Goal: Contribute content: Contribute content

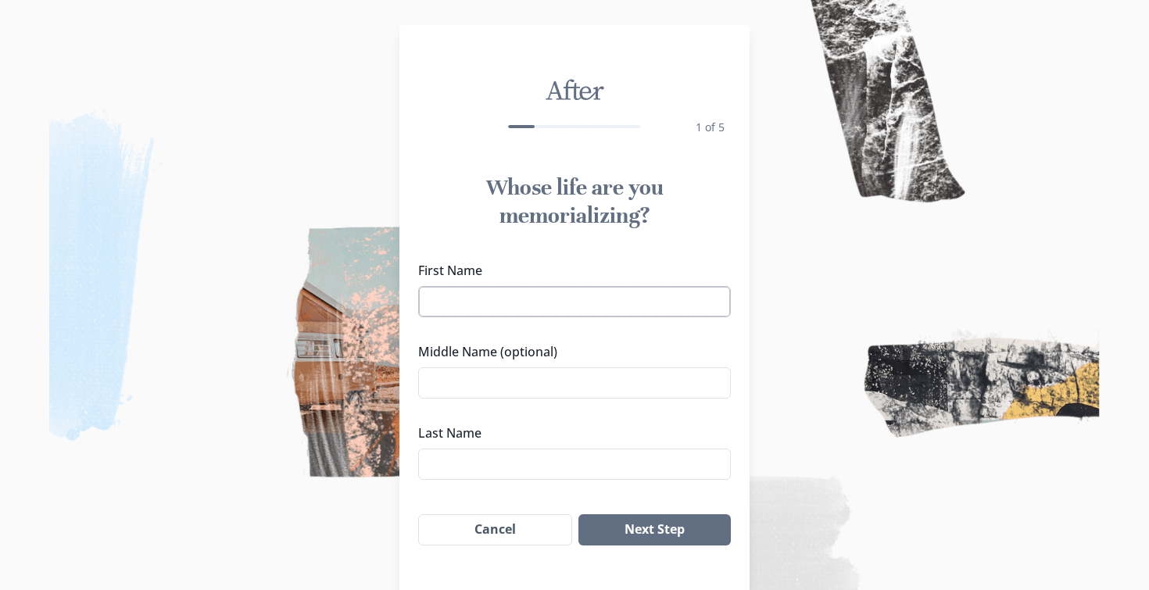
click at [526, 303] on input "First Name" at bounding box center [574, 301] width 313 height 31
type input "[PERSON_NAME]"
click at [480, 368] on input "Middle Name (optional)" at bounding box center [574, 382] width 313 height 31
type input "D"
click at [472, 456] on input "Last Name" at bounding box center [574, 464] width 313 height 31
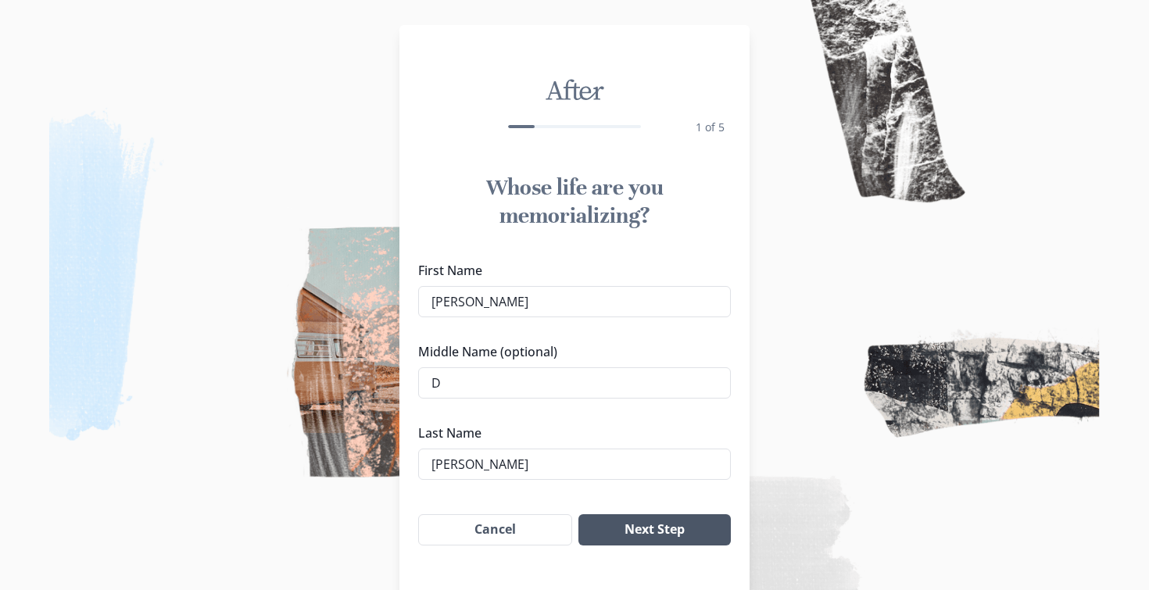
type input "[PERSON_NAME]"
click at [608, 524] on button "Next Step" at bounding box center [654, 529] width 152 height 31
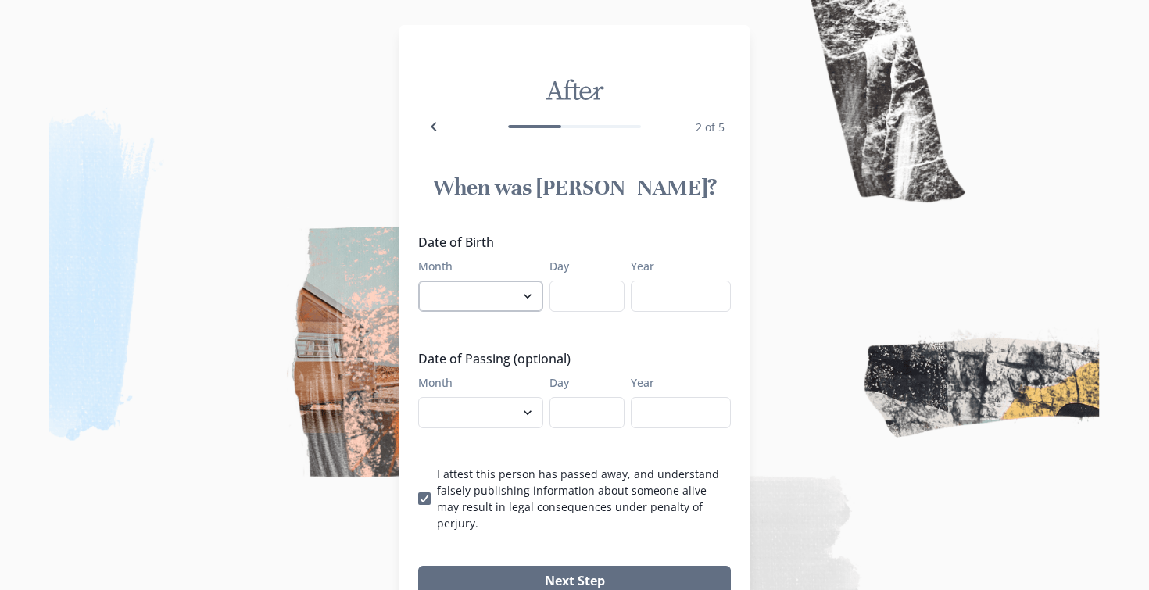
select select "2"
click at [573, 291] on input "Day" at bounding box center [586, 296] width 75 height 31
type input "03"
click at [648, 292] on input "Year" at bounding box center [681, 296] width 100 height 31
type input "1958"
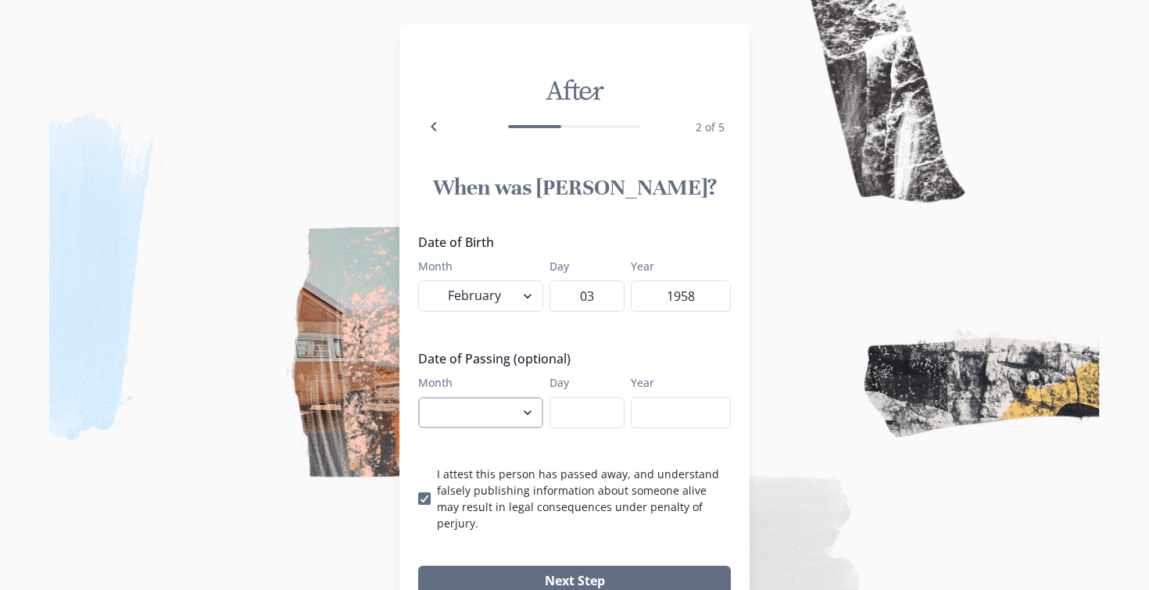
select select "9"
click at [563, 419] on input "Day" at bounding box center [586, 412] width 75 height 31
type input "21"
click at [652, 417] on input "Year" at bounding box center [681, 412] width 100 height 31
type input "2025"
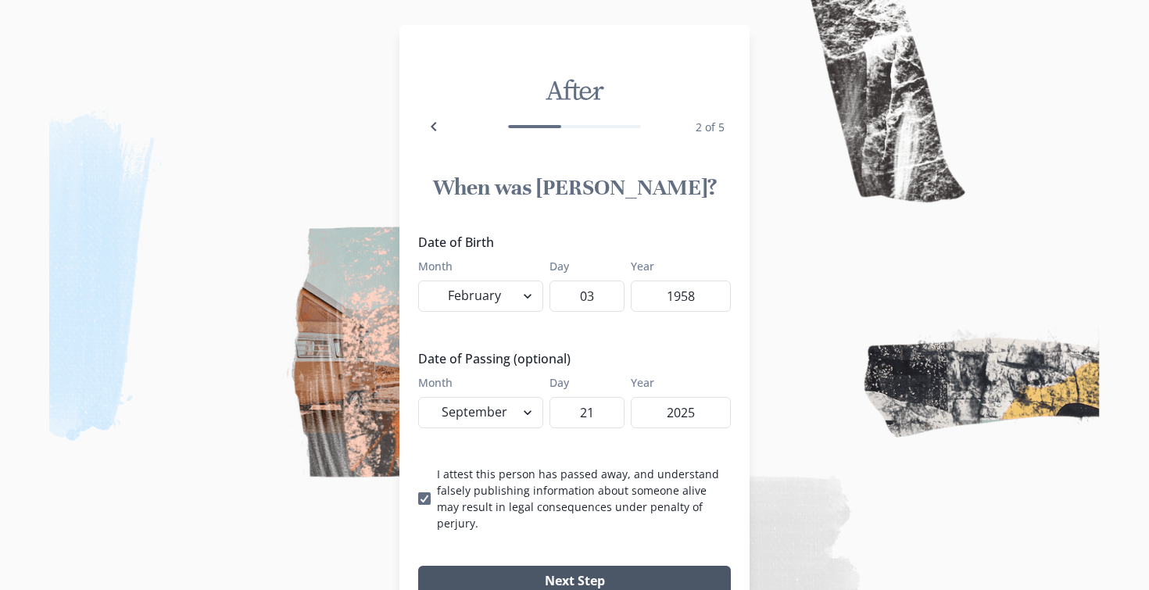
click at [472, 566] on button "Next Step" at bounding box center [574, 581] width 313 height 31
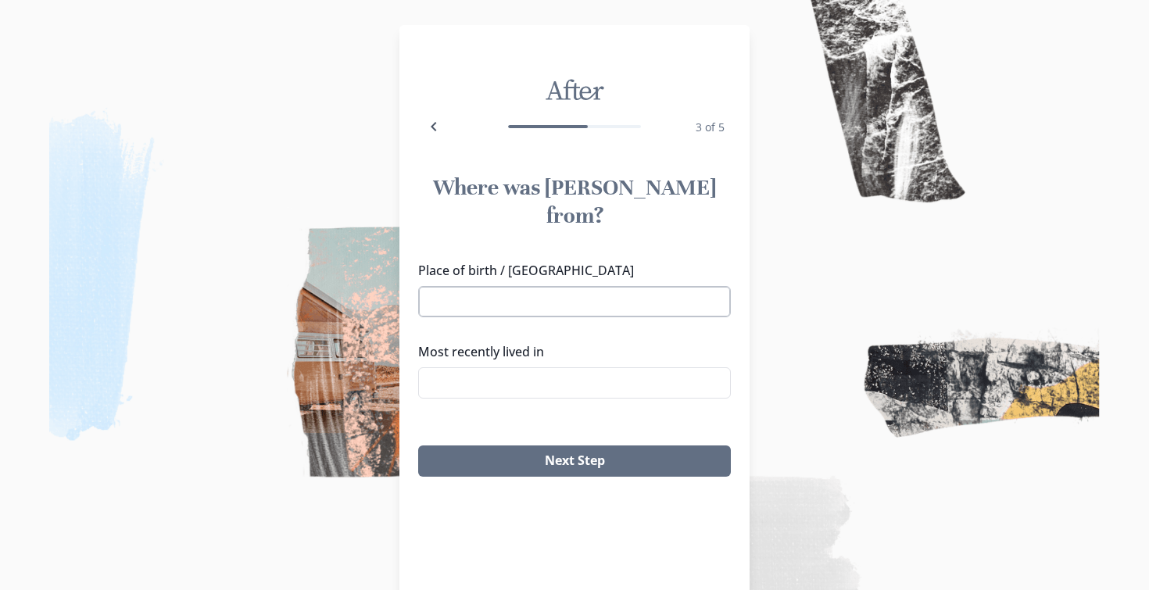
click at [503, 286] on input "Place of birth / [GEOGRAPHIC_DATA]" at bounding box center [574, 301] width 313 height 31
click at [446, 306] on li "[GEOGRAPHIC_DATA], [GEOGRAPHIC_DATA]" at bounding box center [574, 302] width 311 height 25
type input "[GEOGRAPHIC_DATA], [GEOGRAPHIC_DATA]"
click at [445, 367] on input "Most recently lived in" at bounding box center [574, 382] width 313 height 31
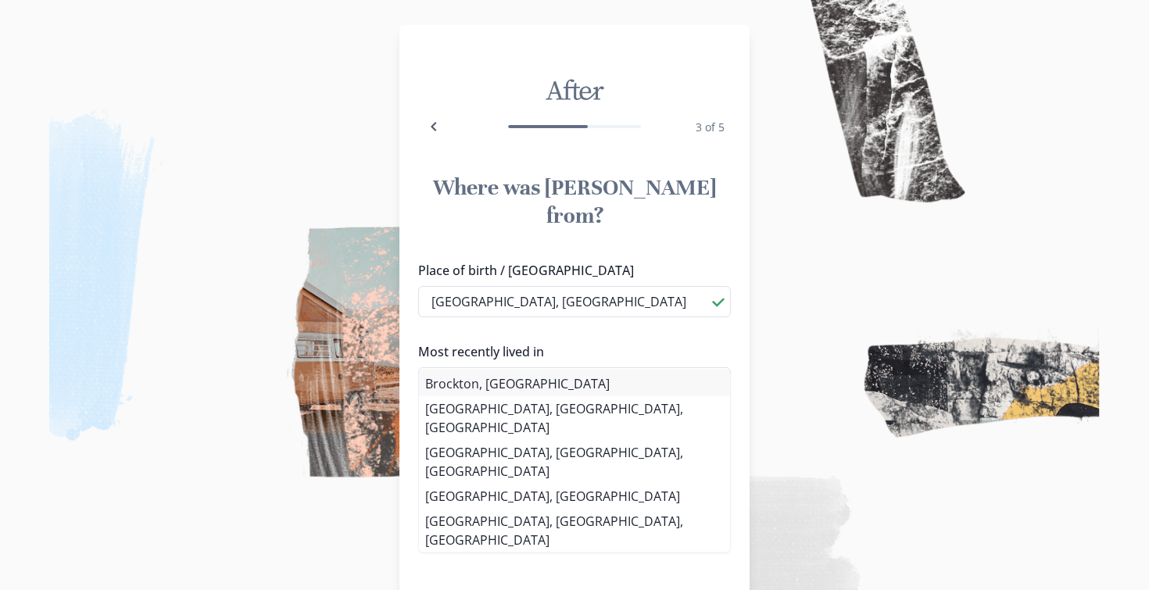
click at [438, 386] on li "Brockton, [GEOGRAPHIC_DATA]" at bounding box center [574, 383] width 311 height 25
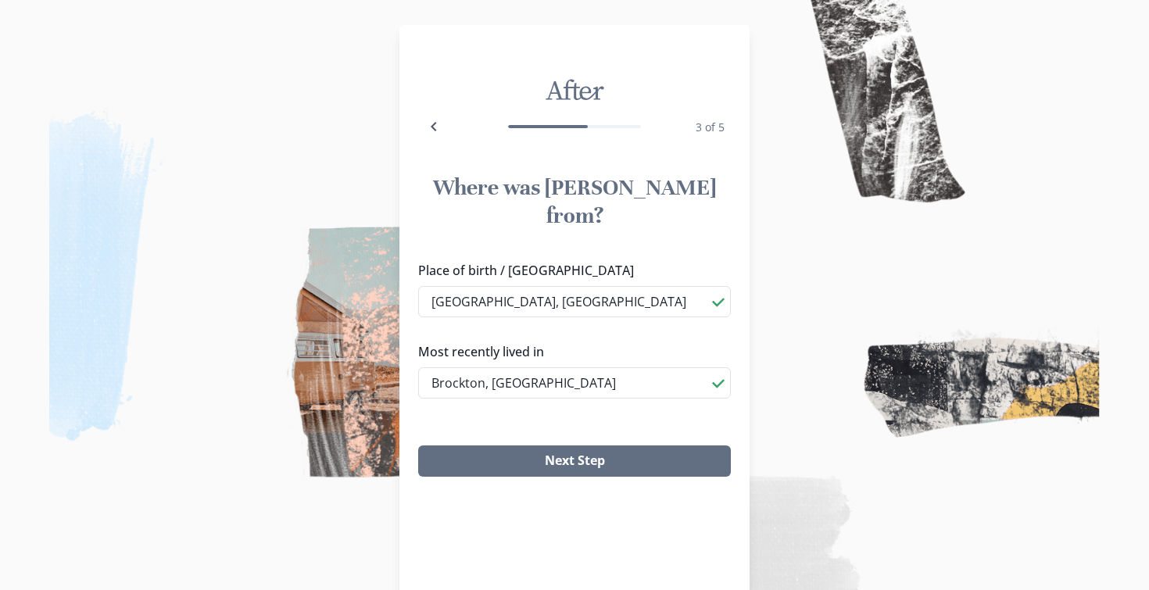
click at [506, 436] on li "[GEOGRAPHIC_DATA], [GEOGRAPHIC_DATA], [GEOGRAPHIC_DATA]" at bounding box center [574, 456] width 295 height 41
type input "[GEOGRAPHIC_DATA], [GEOGRAPHIC_DATA], [GEOGRAPHIC_DATA]"
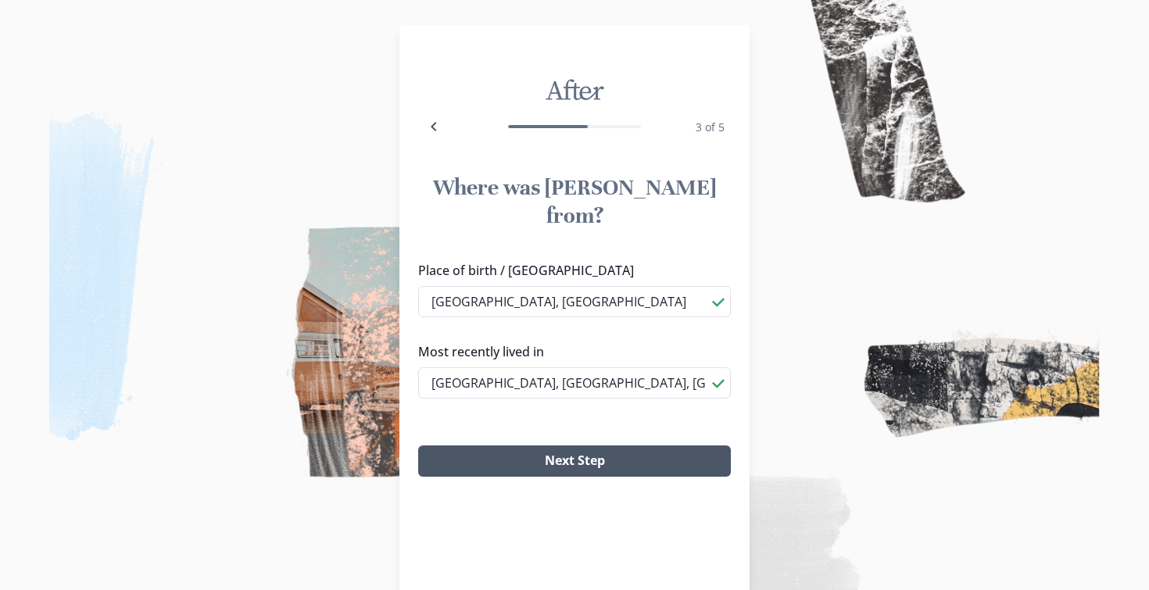
click at [521, 445] on button "Next Step" at bounding box center [574, 460] width 313 height 31
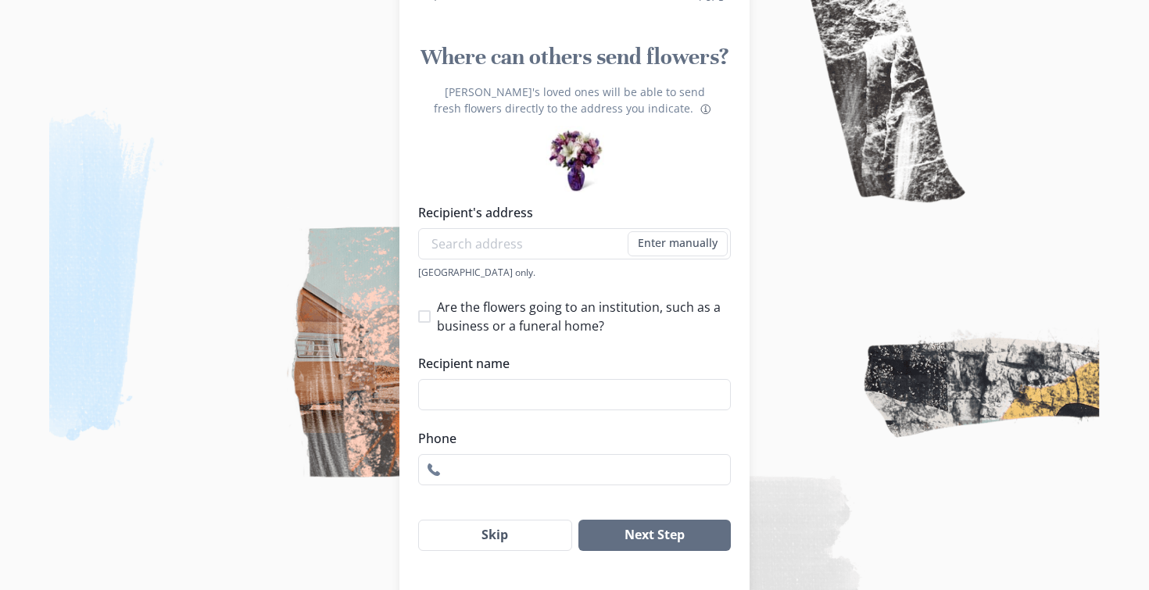
scroll to position [148, 0]
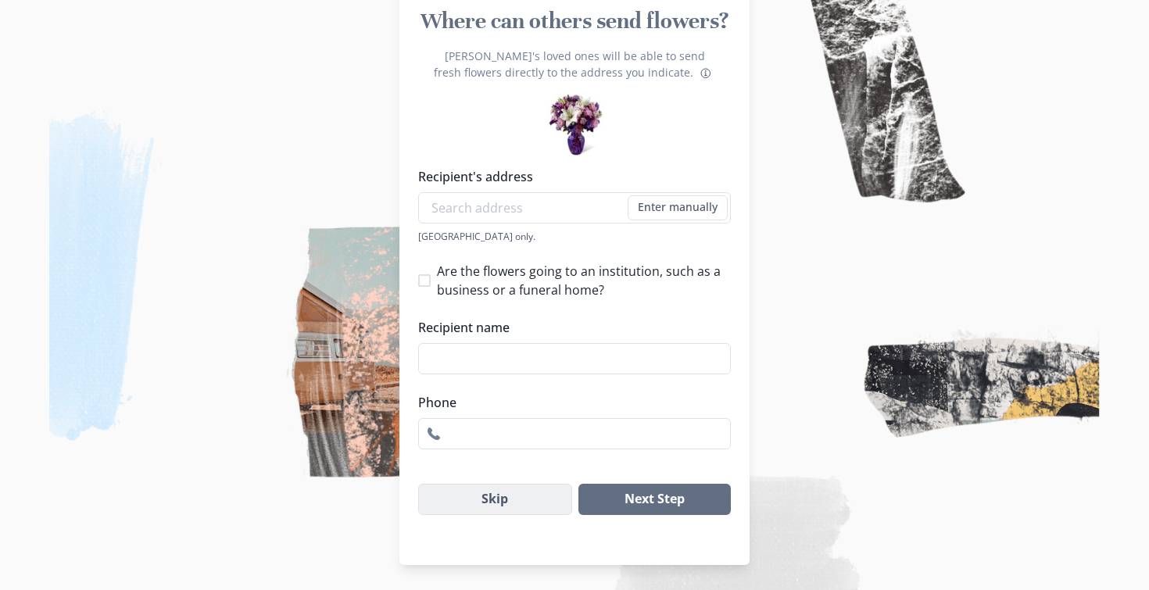
click at [470, 493] on button "Skip" at bounding box center [495, 499] width 154 height 31
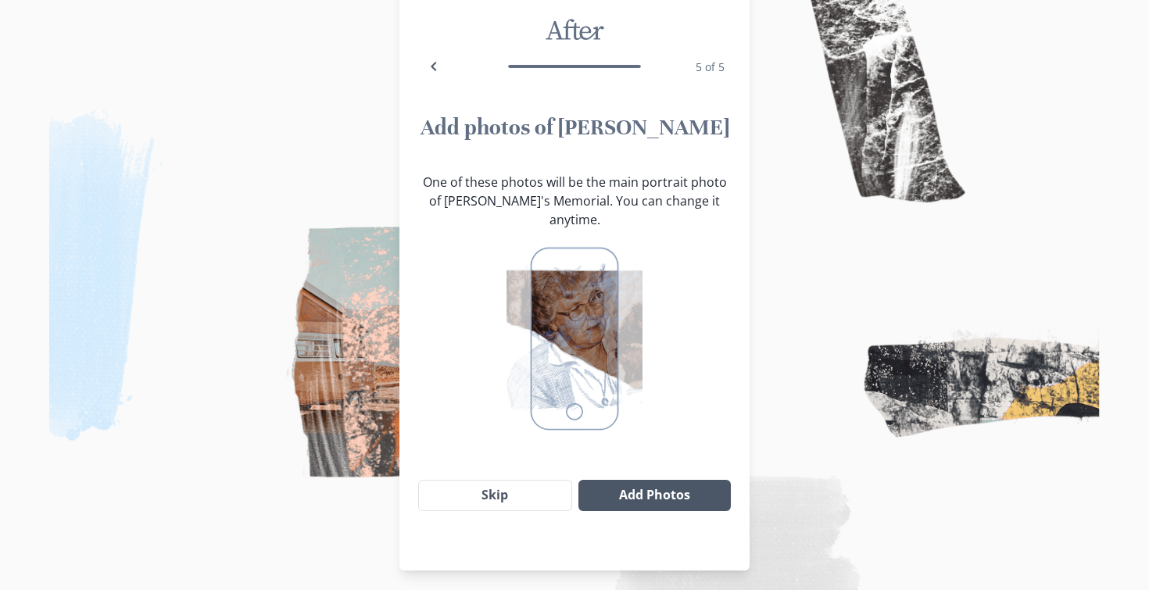
click at [633, 480] on button "Add Photos" at bounding box center [654, 495] width 152 height 31
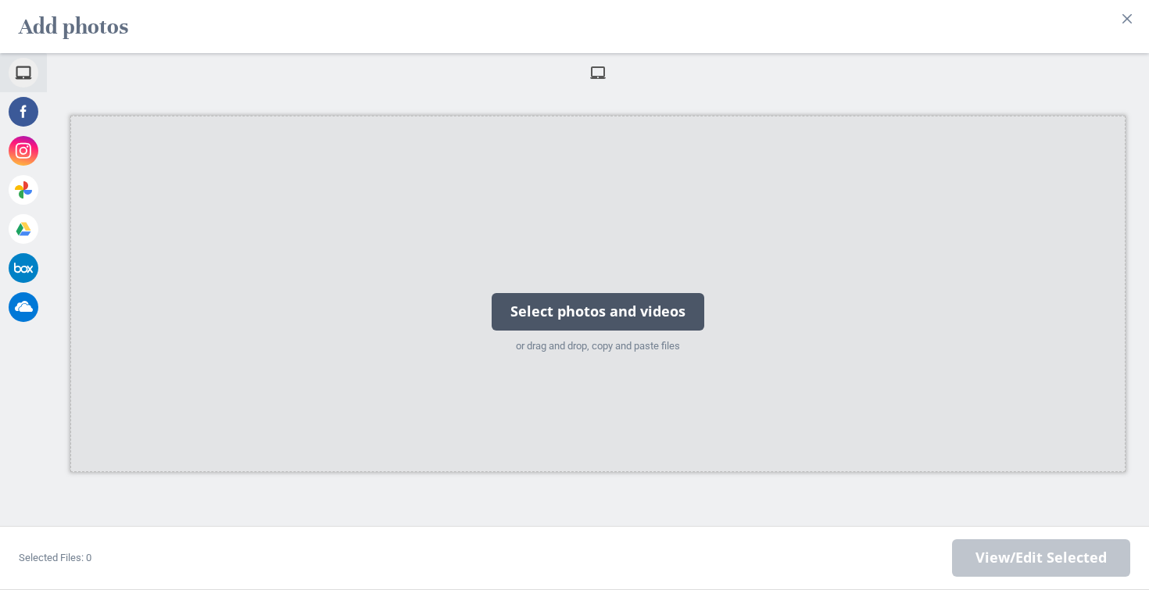
click at [581, 308] on div "Select photos and videos" at bounding box center [598, 312] width 213 height 38
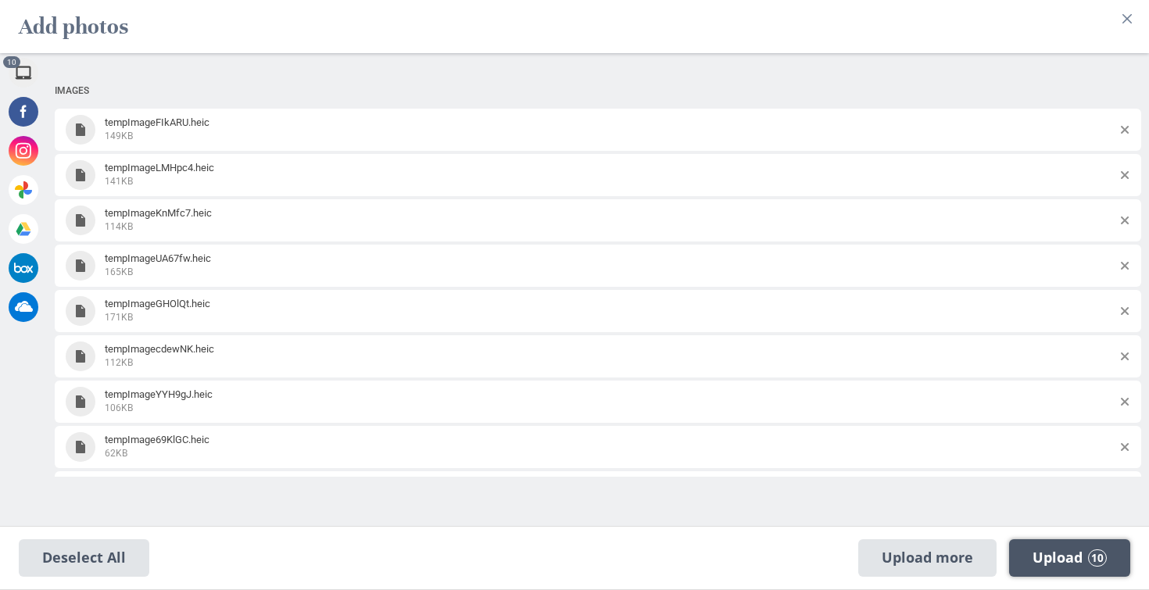
click at [1062, 562] on span "Upload 10" at bounding box center [1069, 557] width 74 height 17
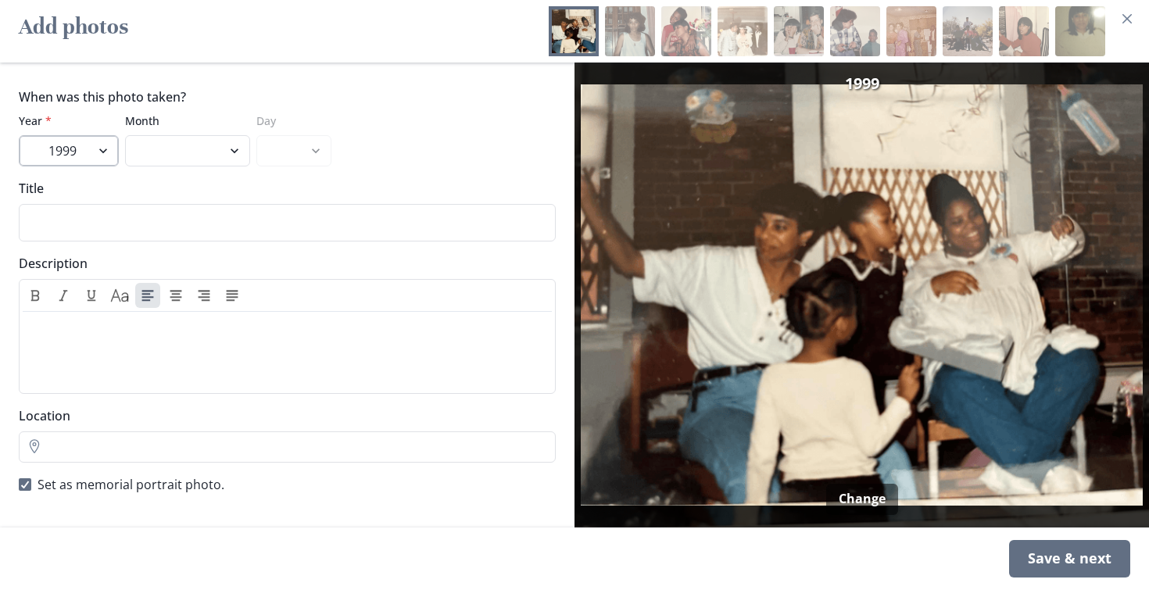
select select "1998"
click at [170, 210] on input "Title" at bounding box center [287, 223] width 537 height 38
type input "[PERSON_NAME]'s 1st Baby Shower"
click at [1057, 553] on div "Save & next" at bounding box center [1069, 559] width 121 height 38
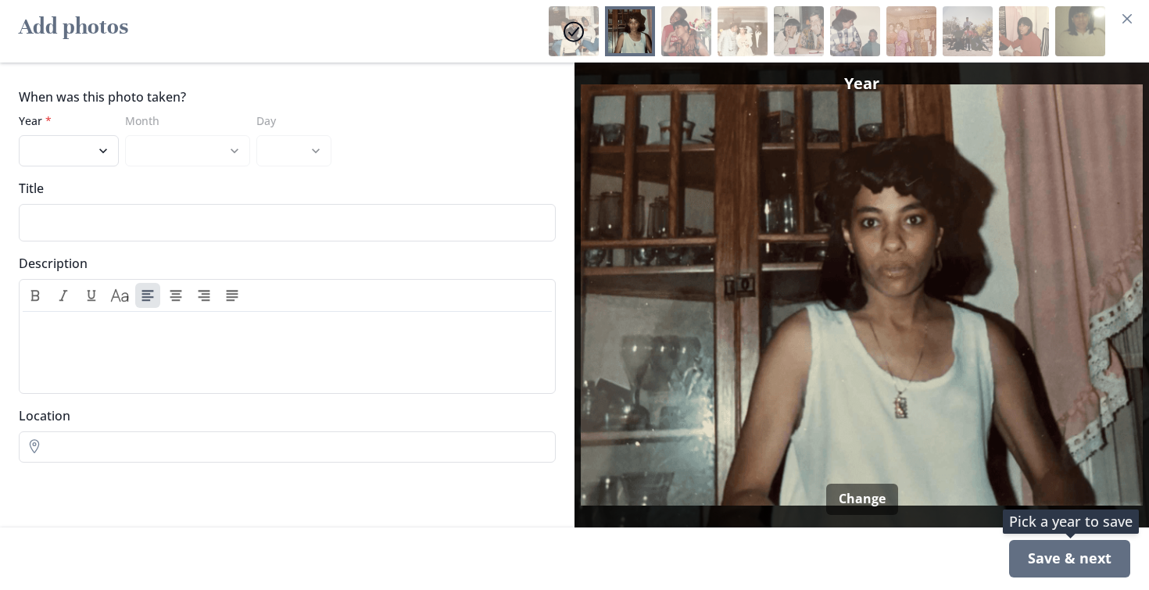
click at [1057, 555] on div "Save & next" at bounding box center [1069, 559] width 121 height 38
select select "1980"
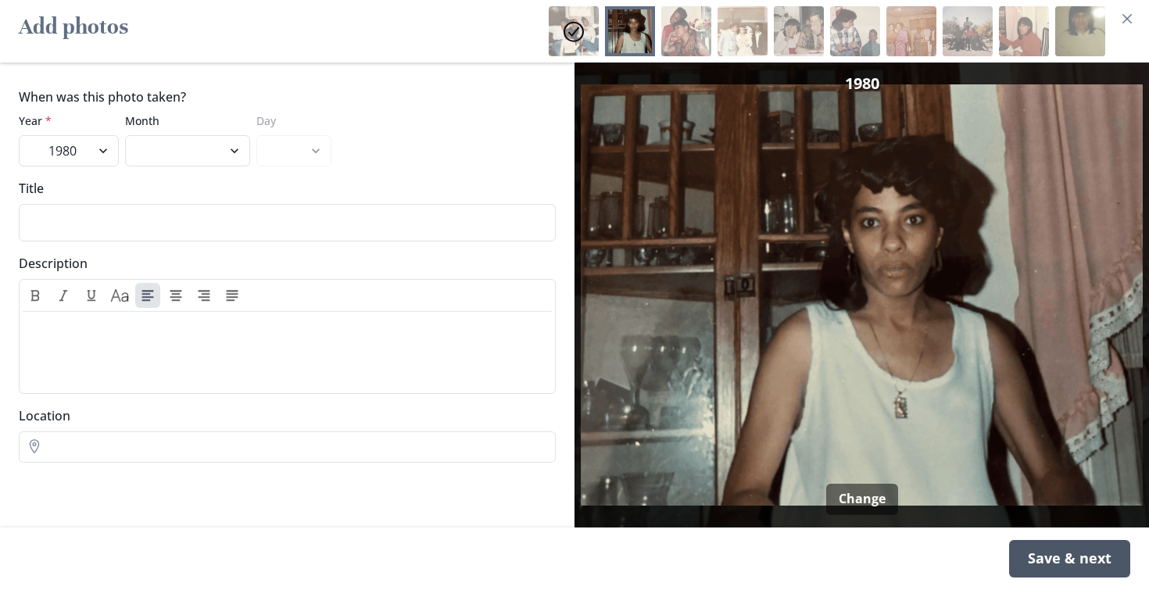
click at [1053, 557] on div "Save & next" at bounding box center [1069, 559] width 121 height 38
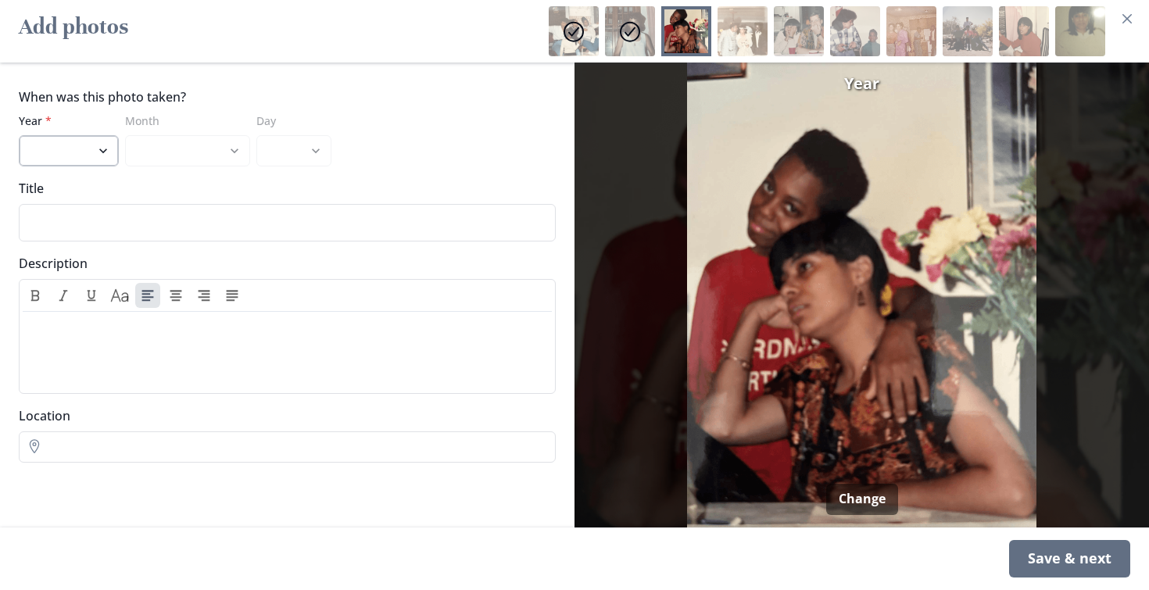
select select "1994"
click at [1064, 546] on div "Save & next" at bounding box center [1069, 559] width 121 height 38
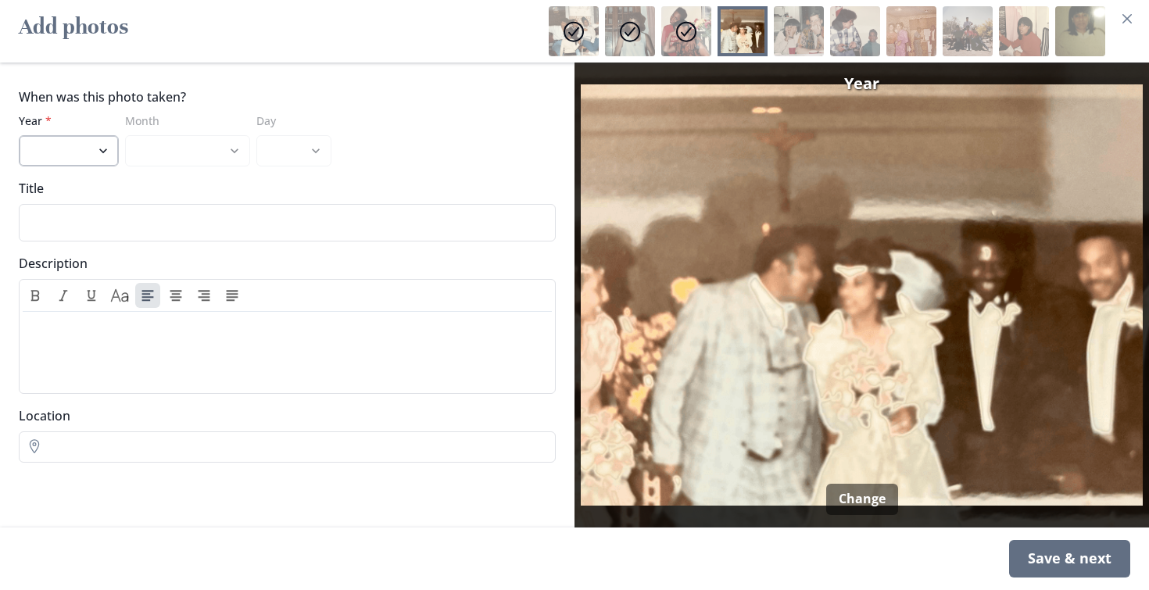
select select "1989"
click at [1051, 554] on div "Save & next" at bounding box center [1069, 559] width 121 height 38
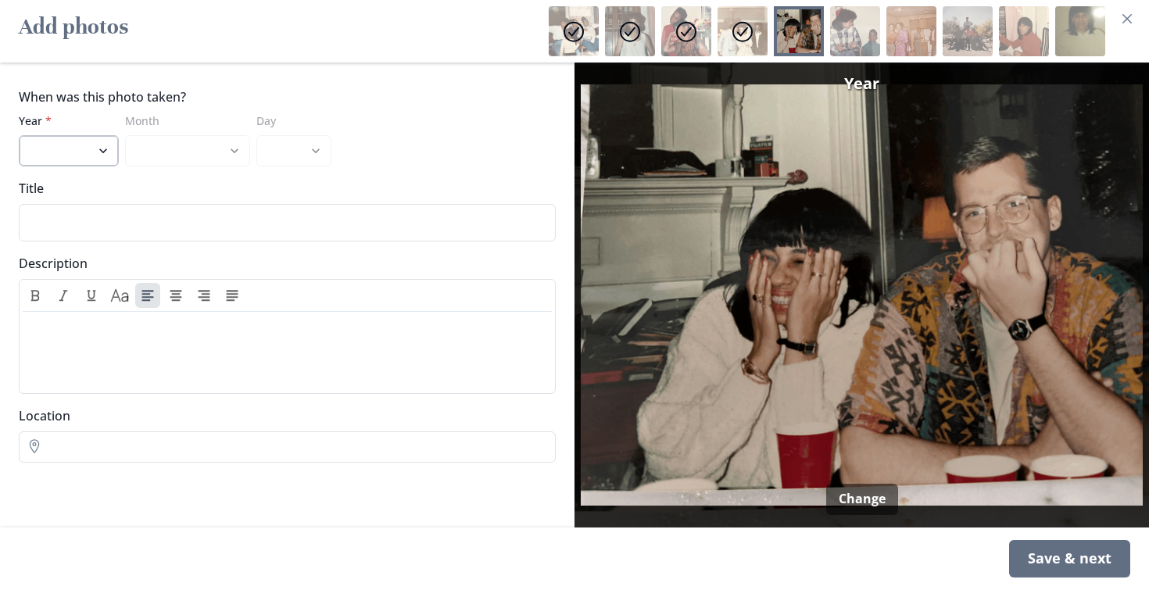
select select "1990"
click at [1074, 561] on div "Save & next" at bounding box center [1069, 559] width 121 height 38
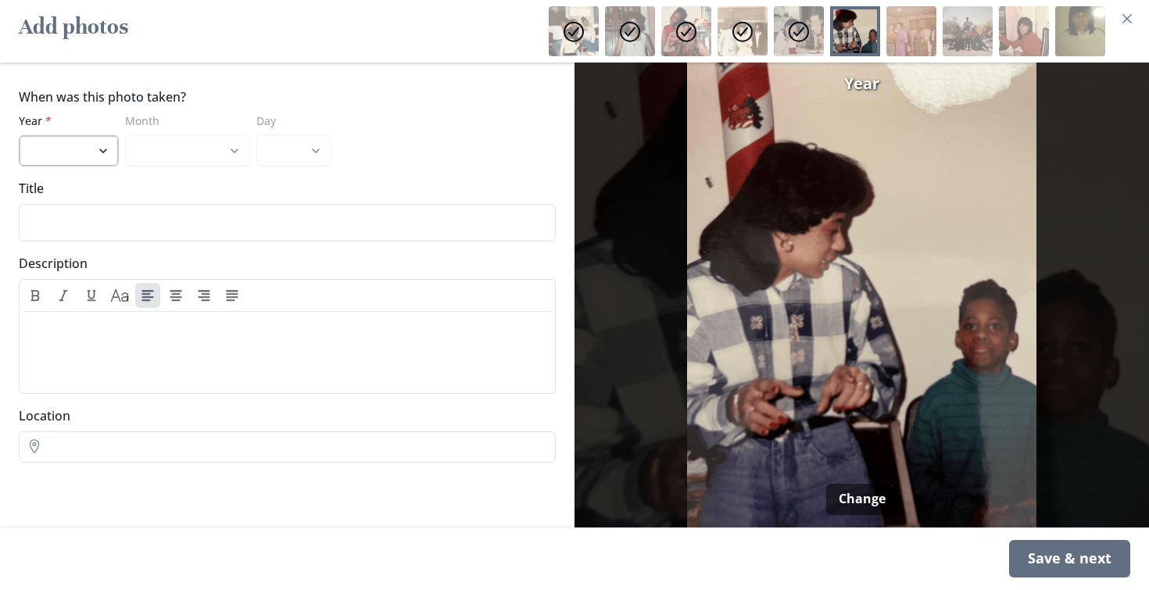
select select "1990"
click at [1057, 545] on div "Save & next" at bounding box center [1069, 559] width 121 height 38
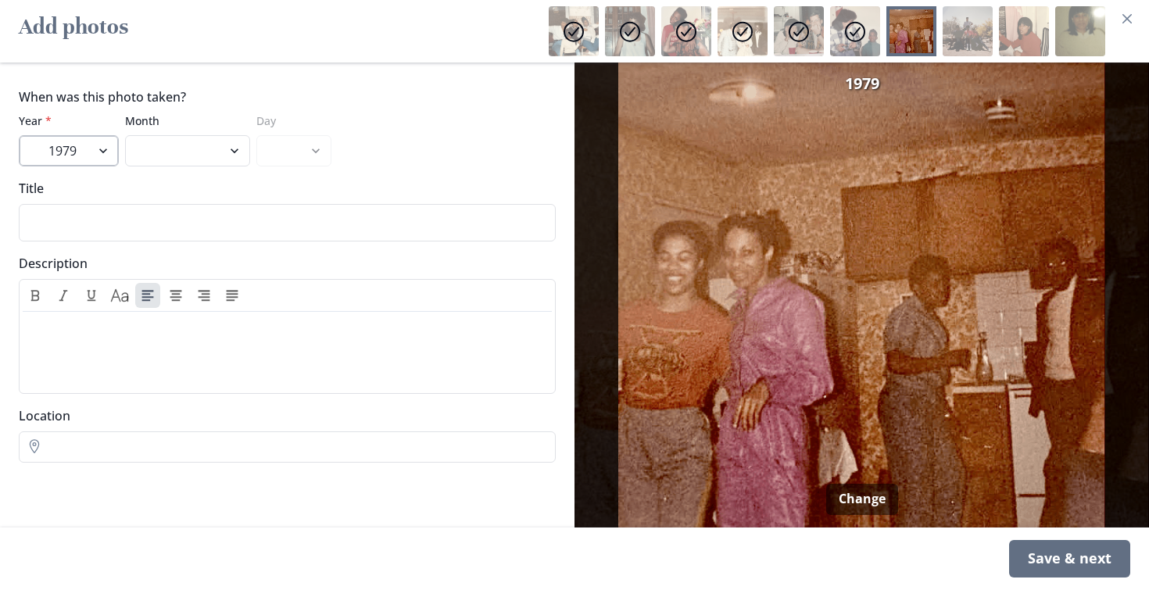
select select "1966"
click at [1051, 553] on div "Save & next" at bounding box center [1069, 559] width 121 height 38
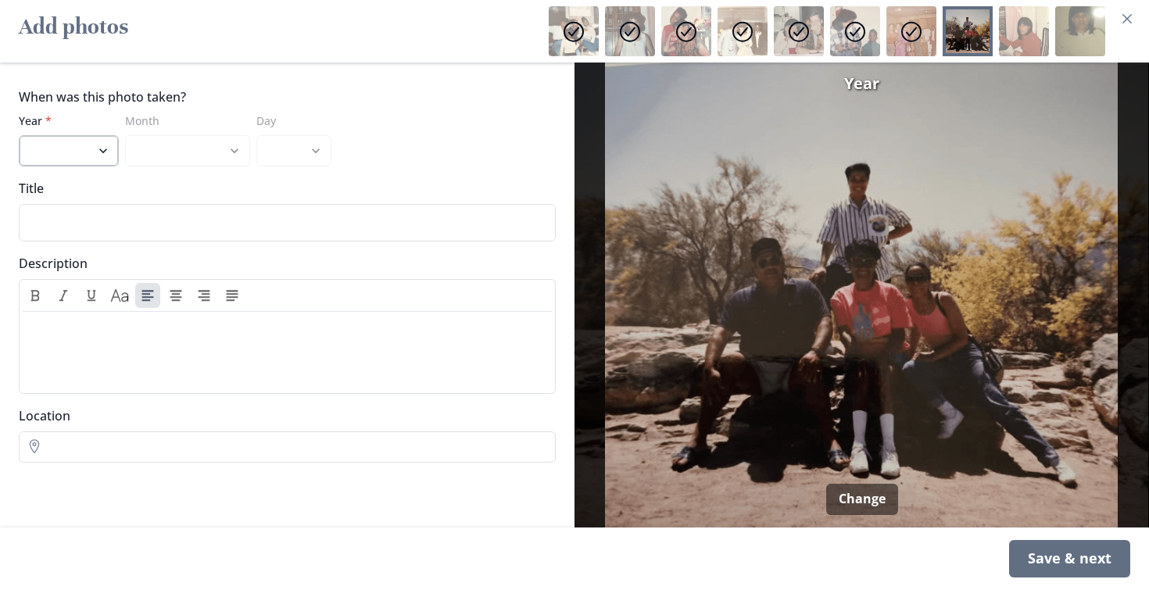
select select "2005"
click at [1085, 565] on div "Save & next" at bounding box center [1069, 559] width 121 height 38
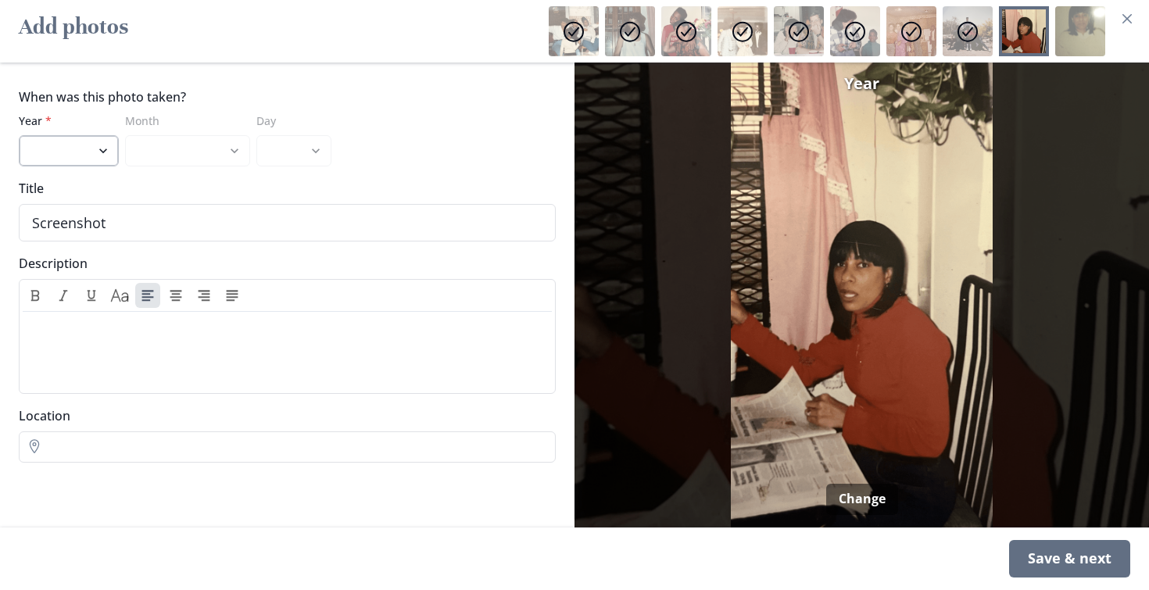
select select "1997"
click at [1046, 561] on div "Save & next" at bounding box center [1069, 559] width 121 height 38
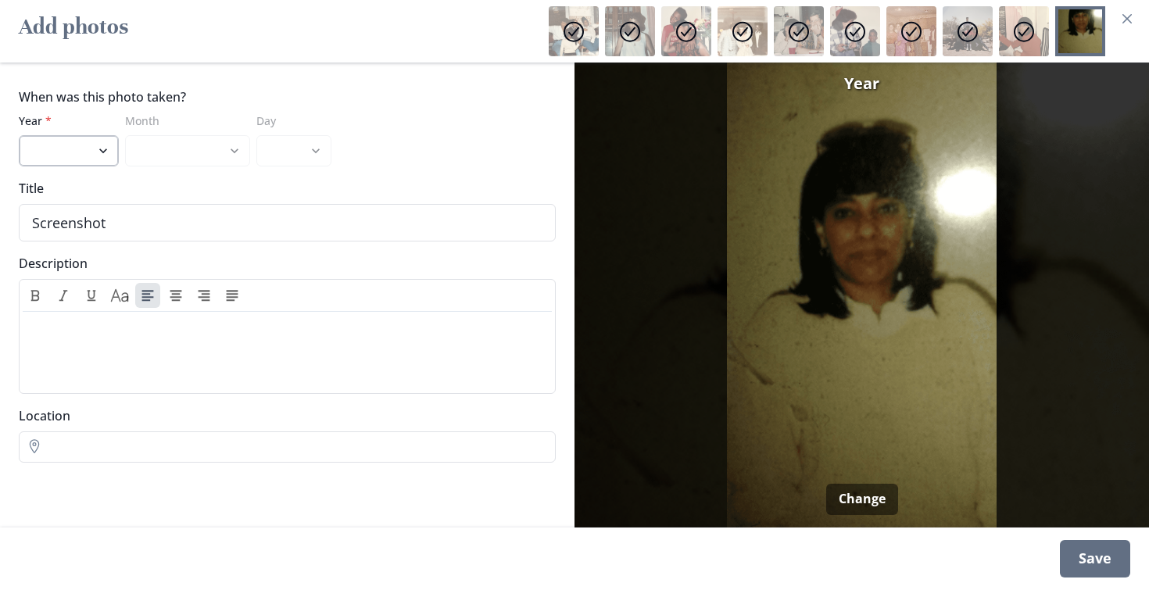
select select "1996"
click at [1089, 560] on div "Save" at bounding box center [1095, 559] width 70 height 38
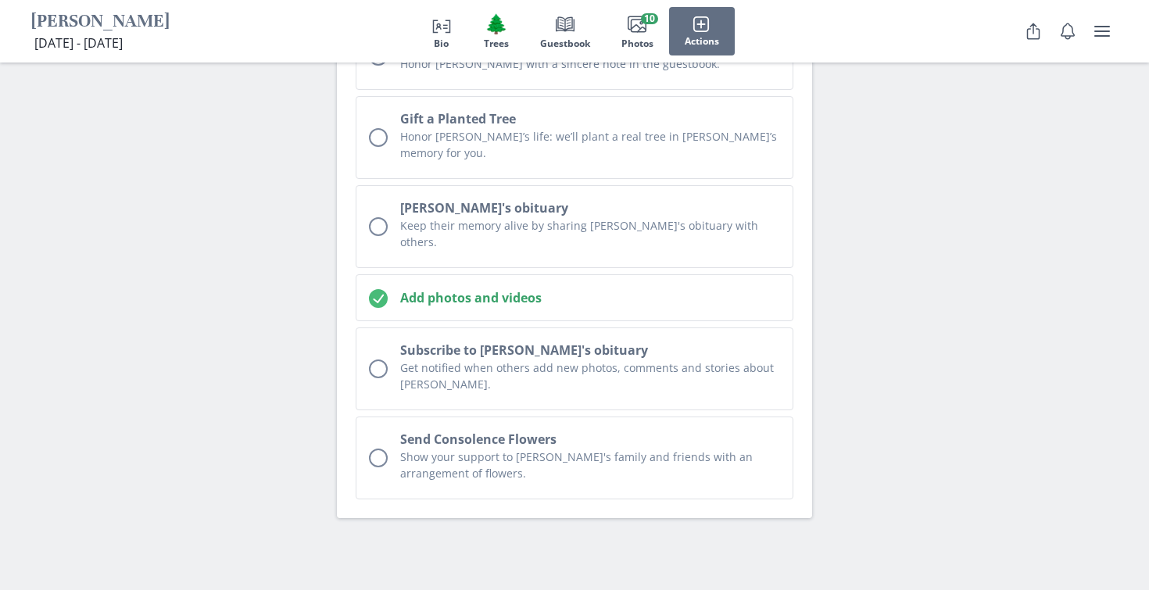
scroll to position [6639, 0]
